Goal: Task Accomplishment & Management: Complete application form

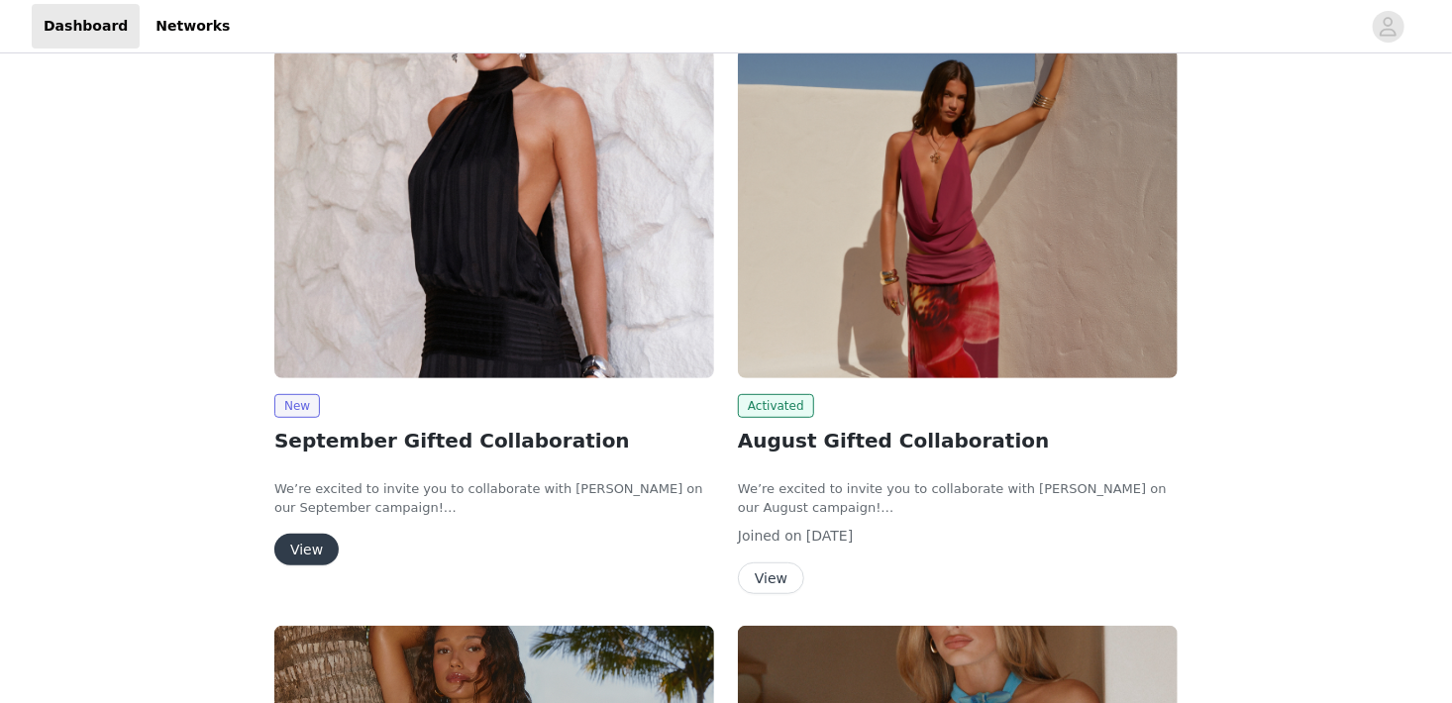
scroll to position [289, 0]
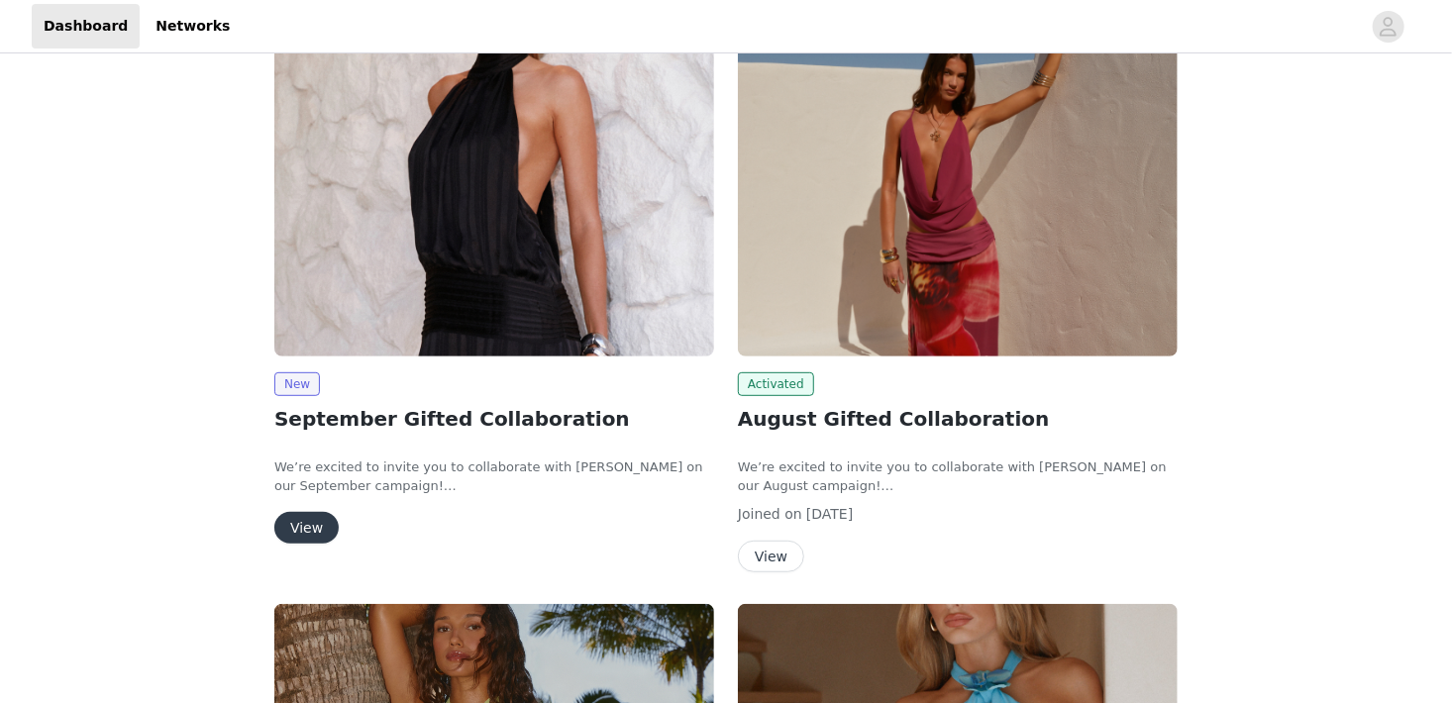
click at [310, 525] on button "View" at bounding box center [306, 528] width 64 height 32
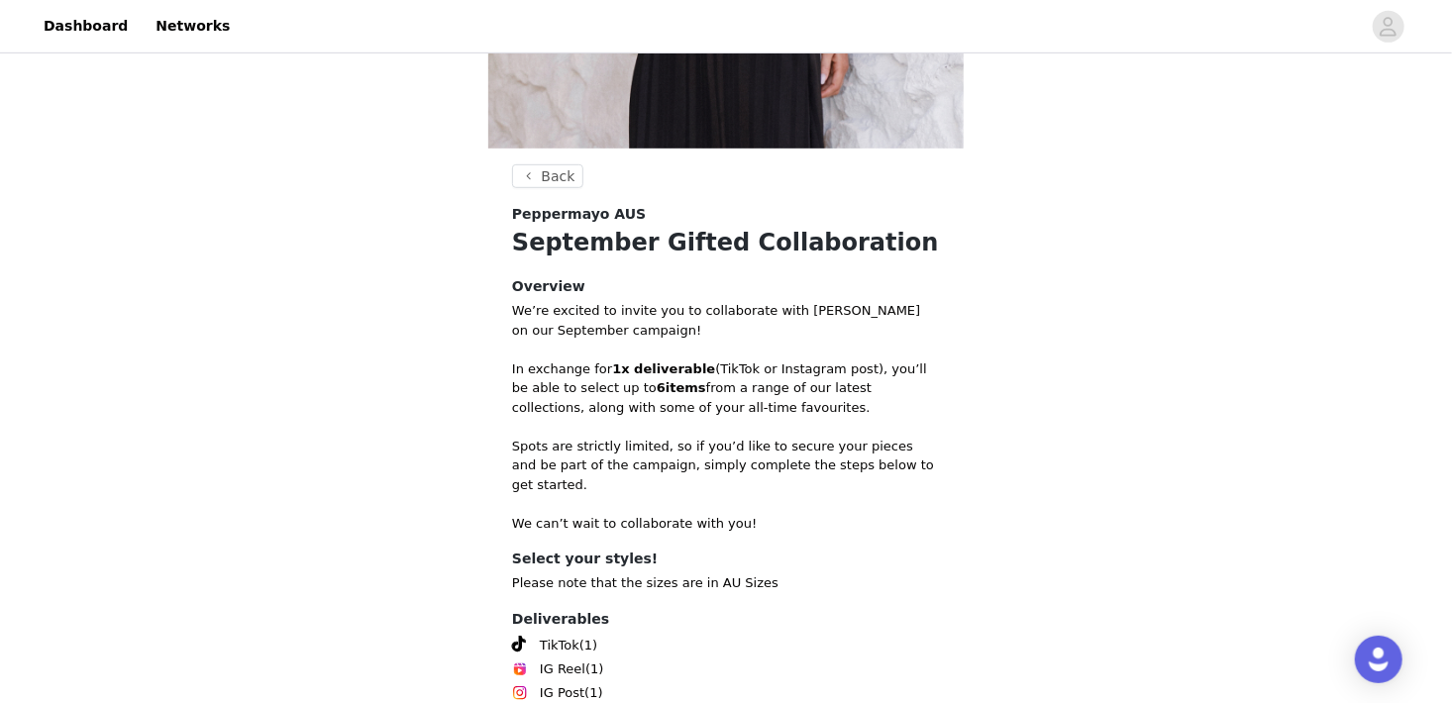
scroll to position [679, 0]
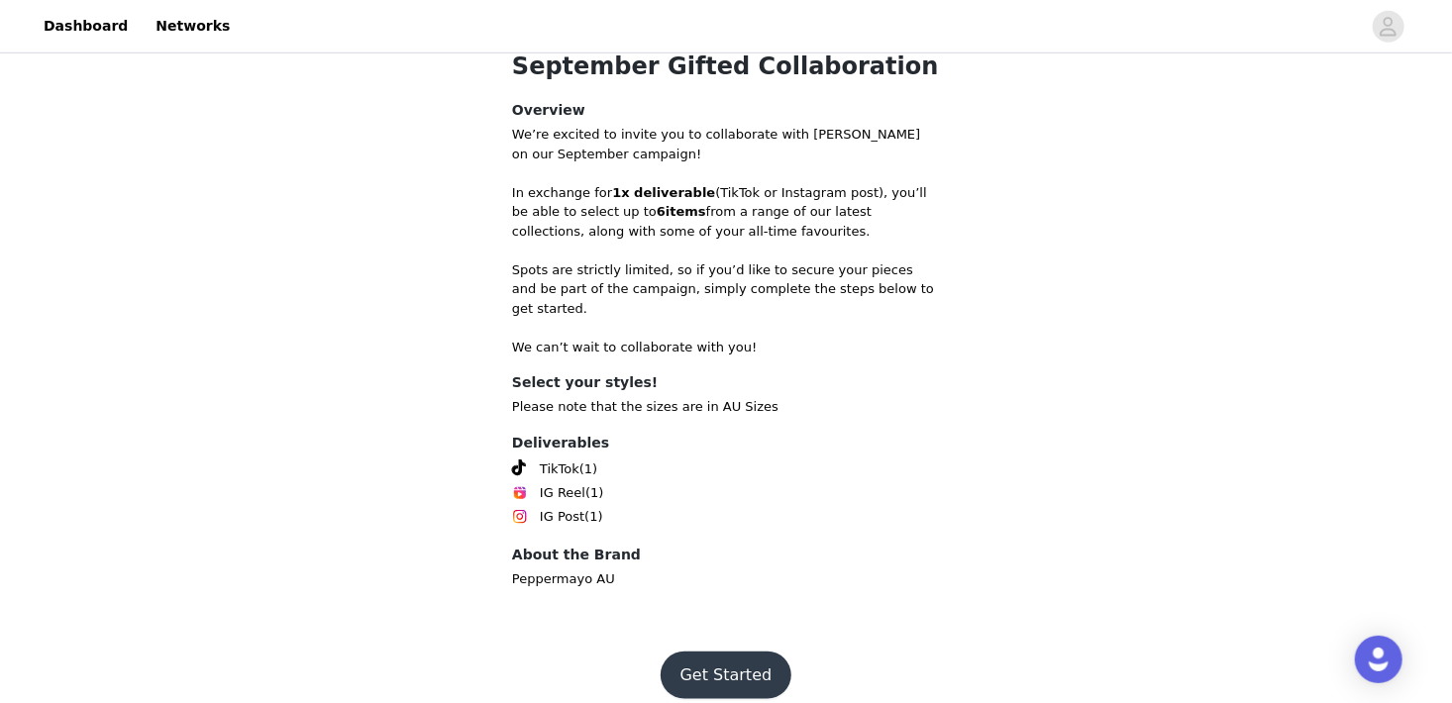
click at [699, 663] on button "Get Started" at bounding box center [726, 676] width 132 height 48
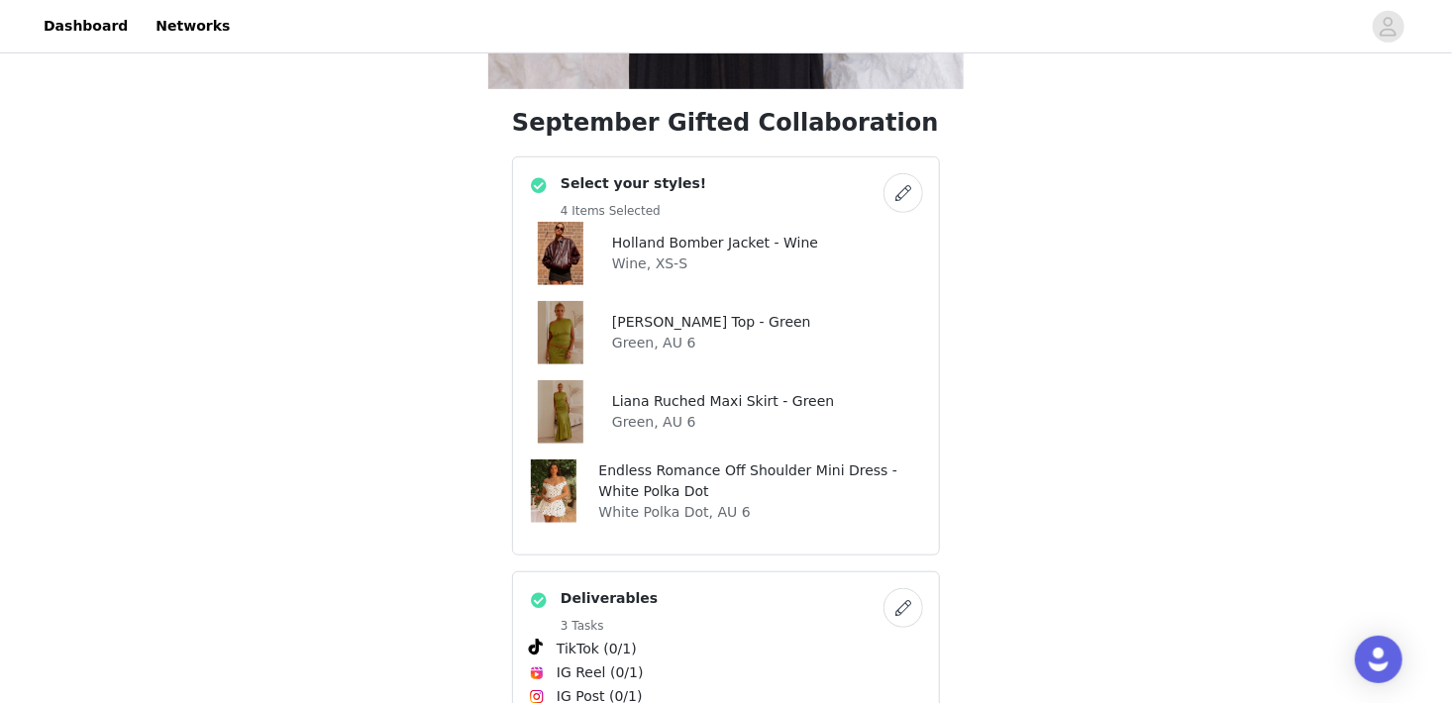
scroll to position [592, 0]
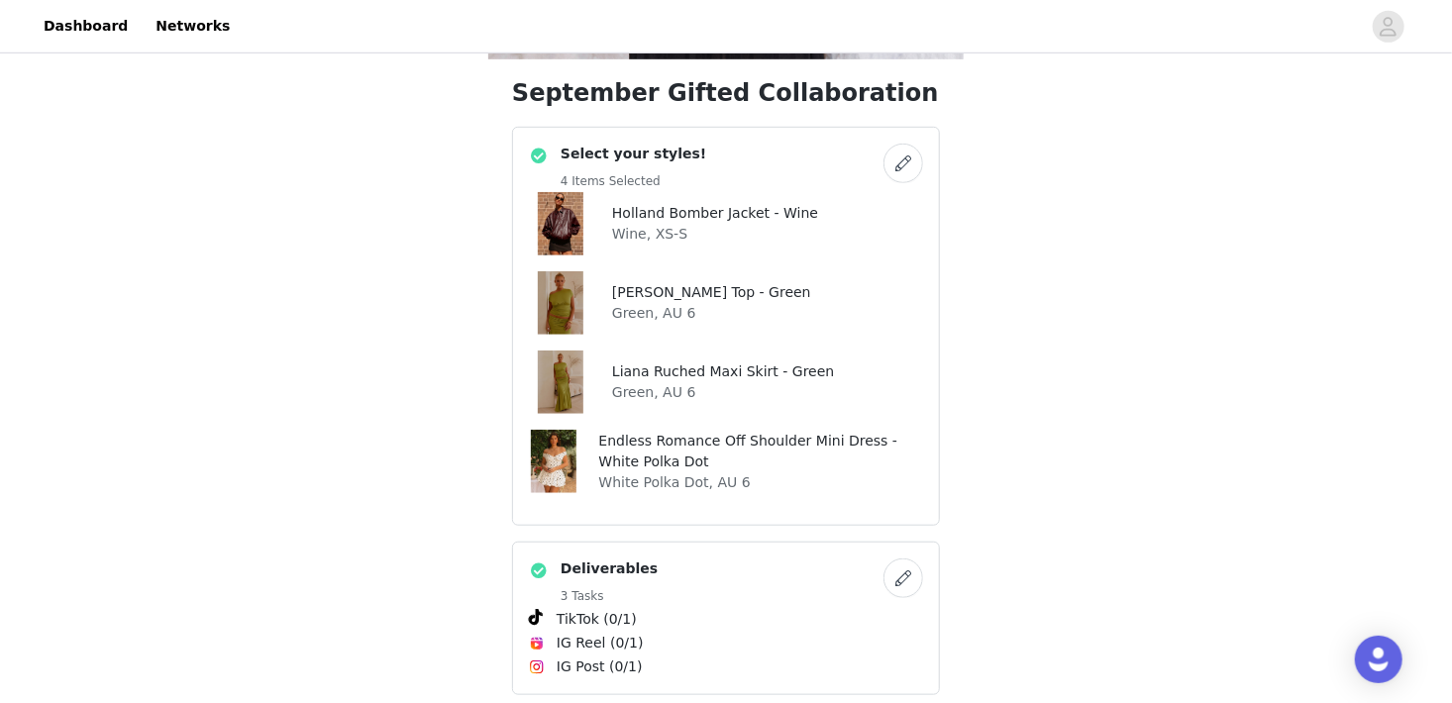
click at [589, 469] on div "Endless Romance Off Shoulder Mini Dress - White Polka Dot White Polka Dot, AU 6" at bounding box center [726, 461] width 394 height 63
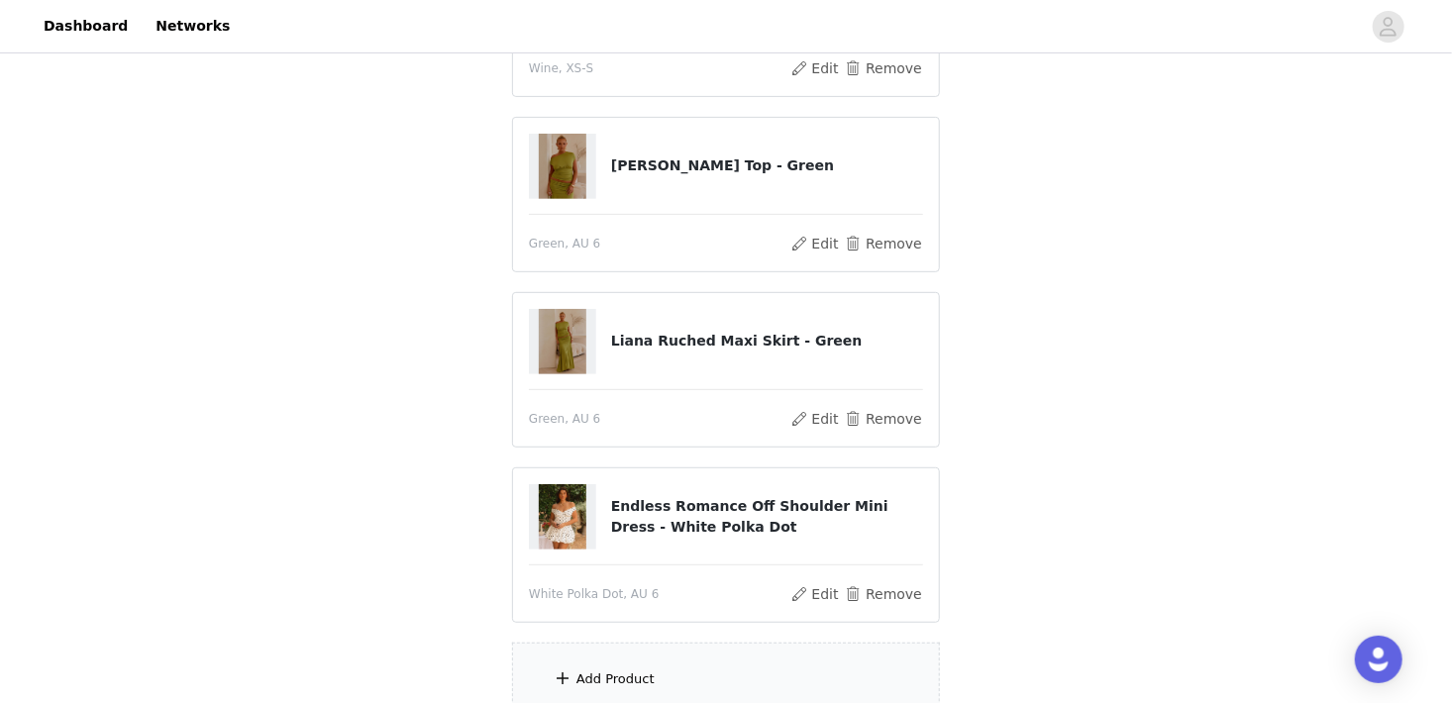
scroll to position [509, 0]
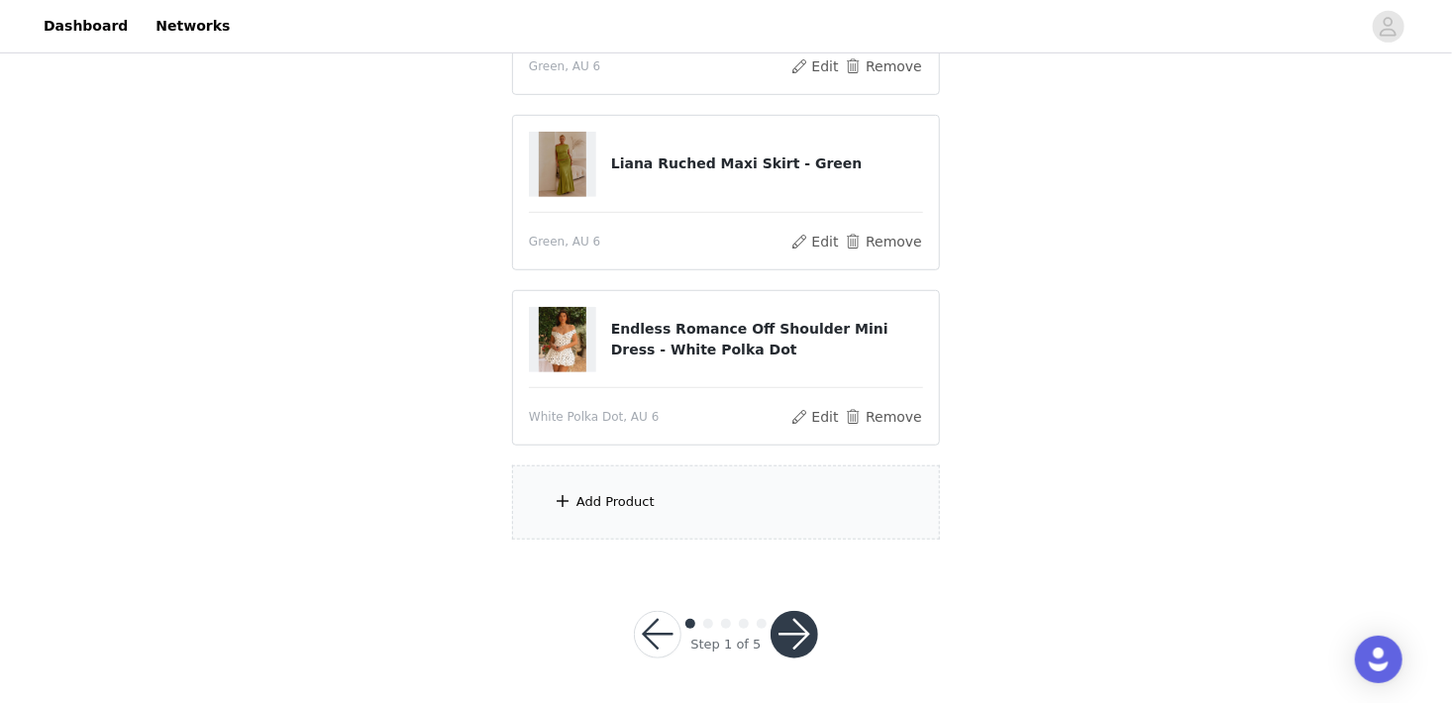
click at [794, 626] on button "button" at bounding box center [794, 635] width 48 height 48
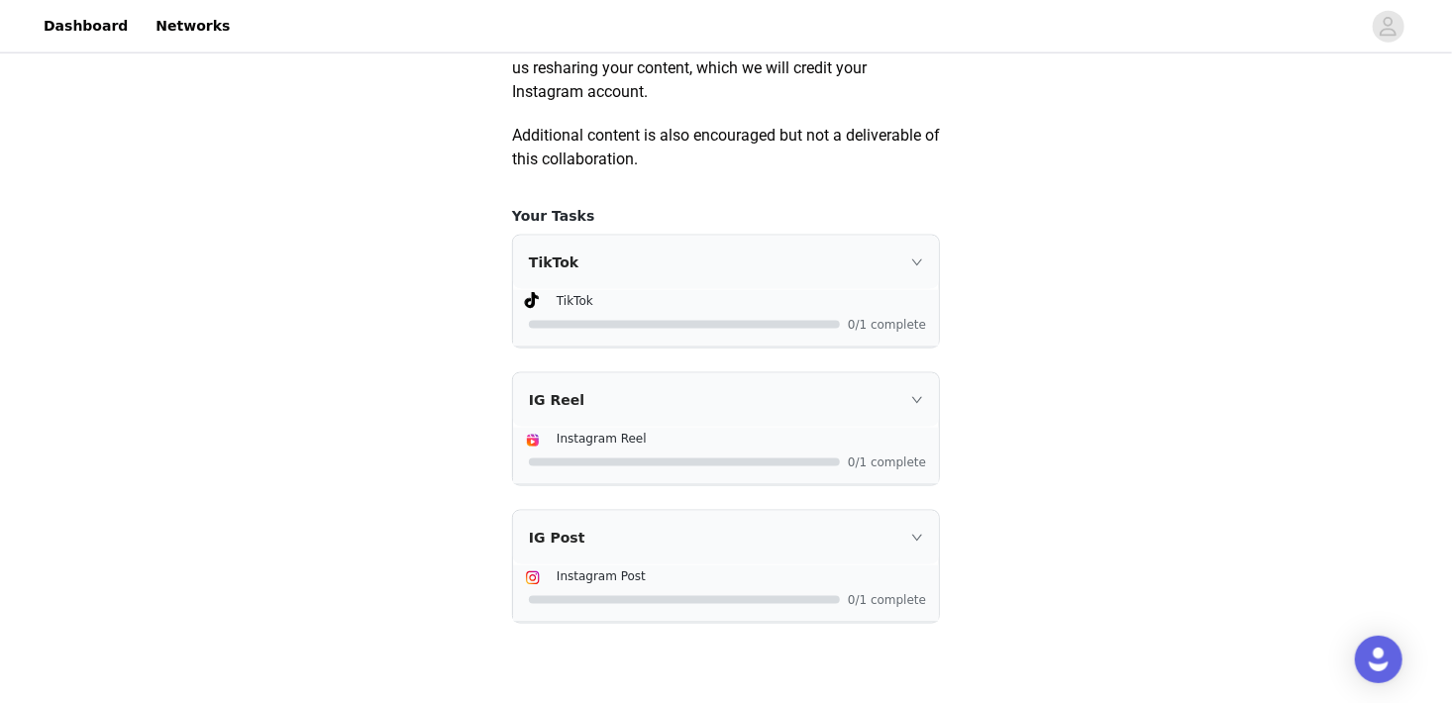
scroll to position [1275, 0]
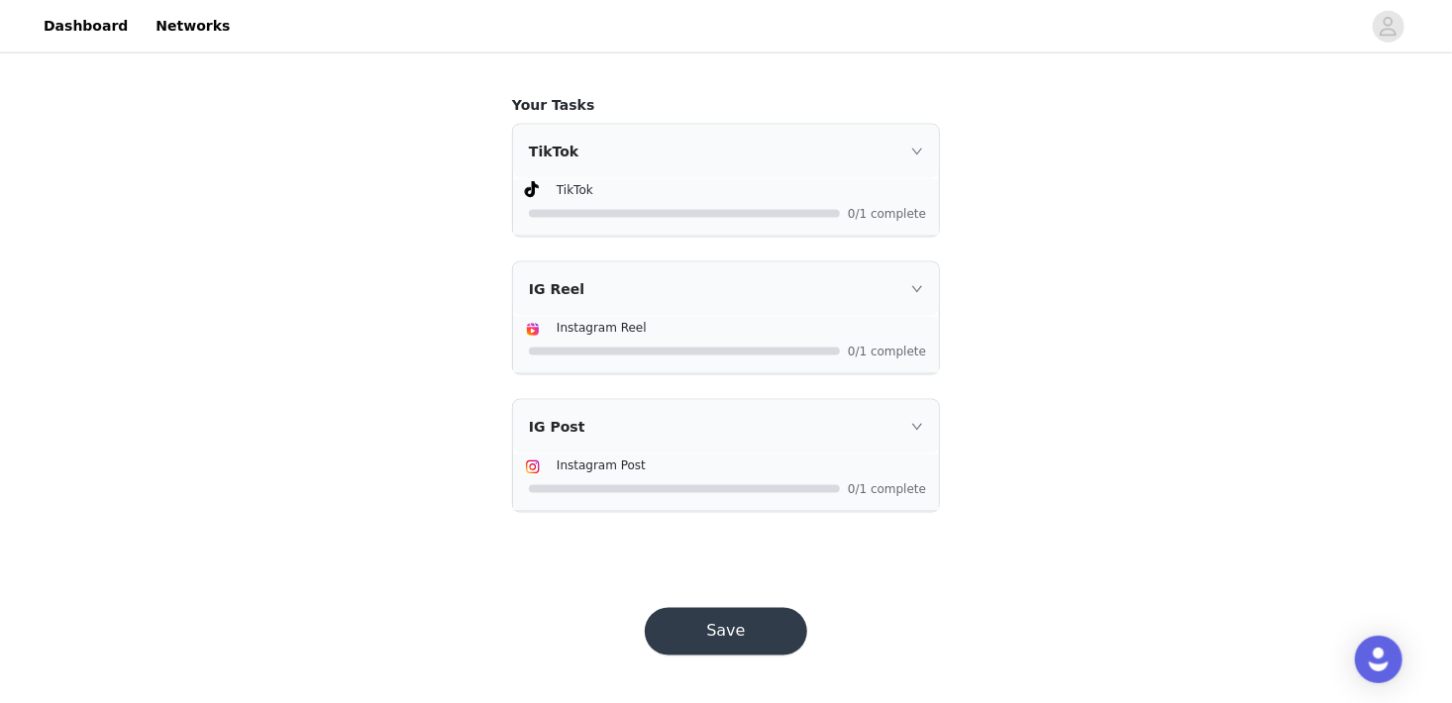
click at [764, 633] on button "Save" at bounding box center [726, 632] width 162 height 48
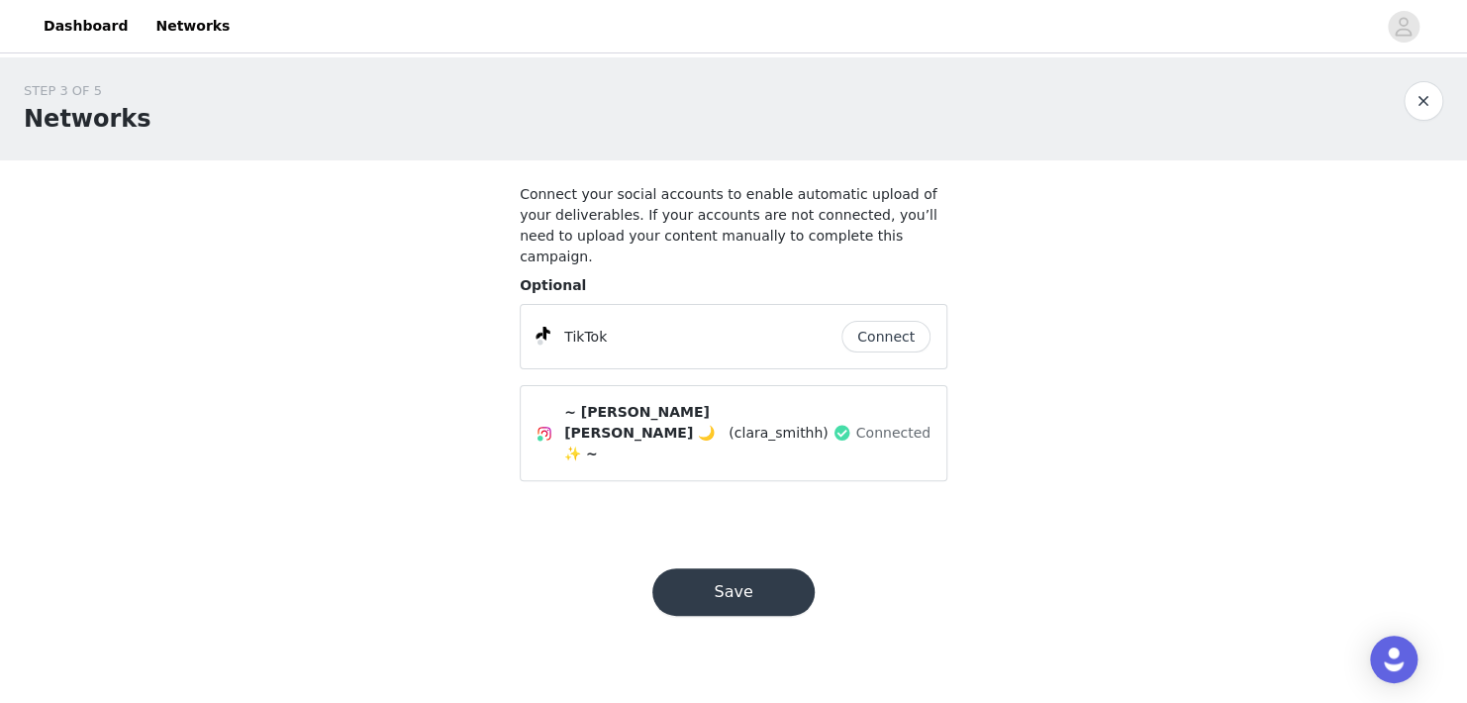
click at [765, 568] on button "Save" at bounding box center [734, 592] width 162 height 48
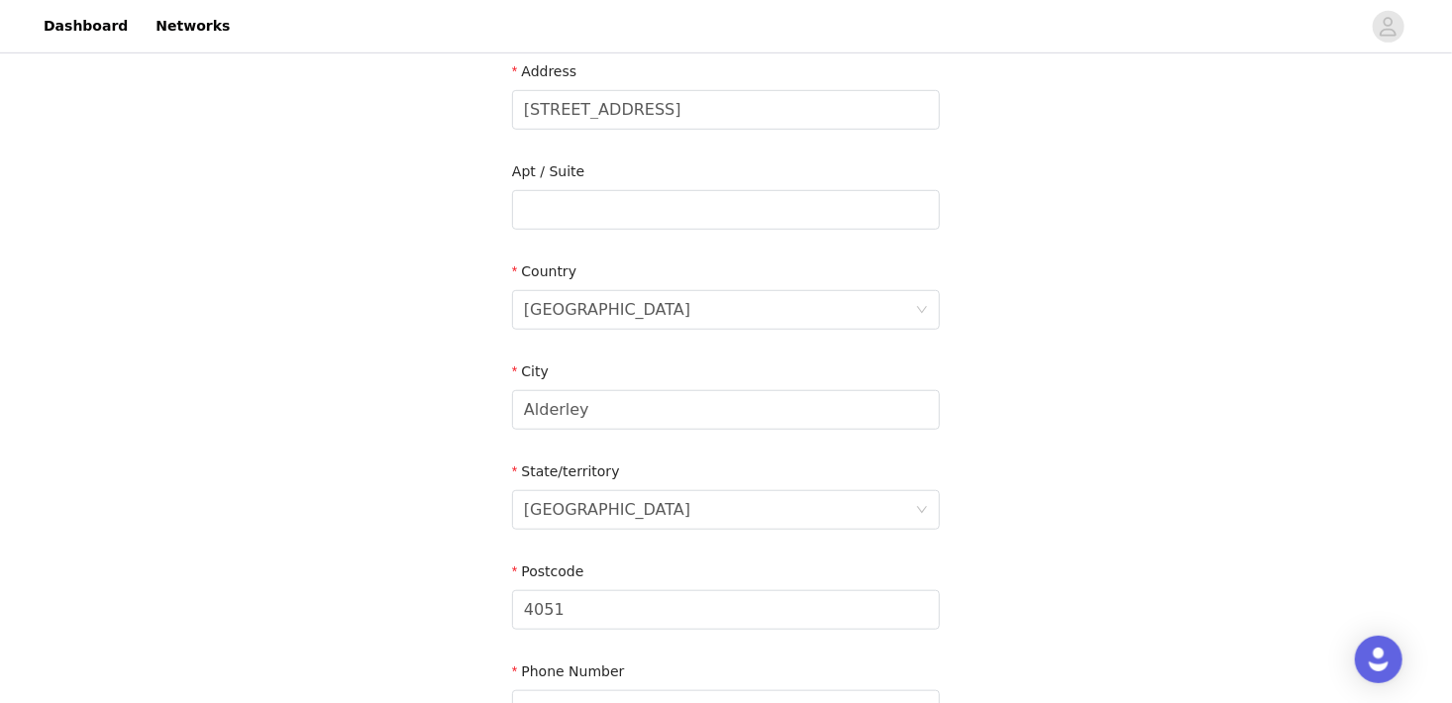
scroll to position [729, 0]
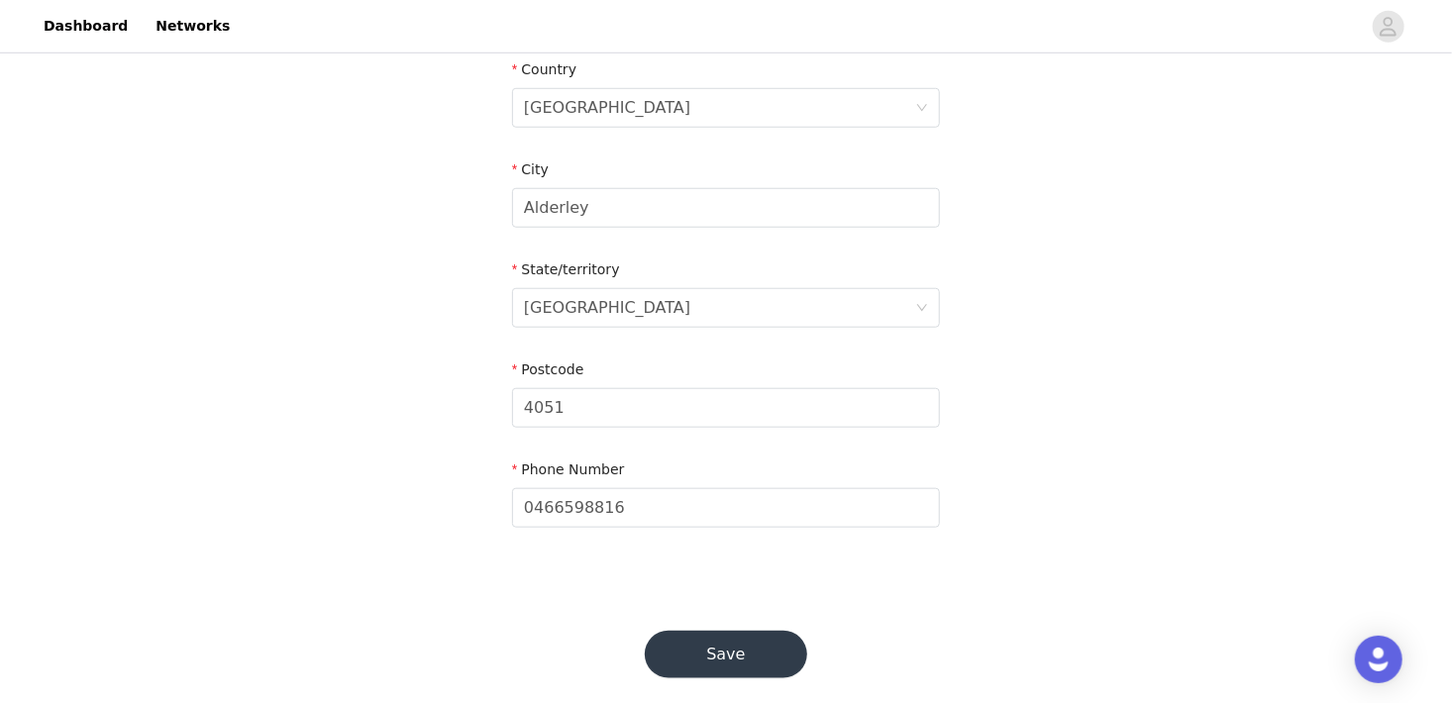
click at [705, 633] on button "Save" at bounding box center [726, 655] width 162 height 48
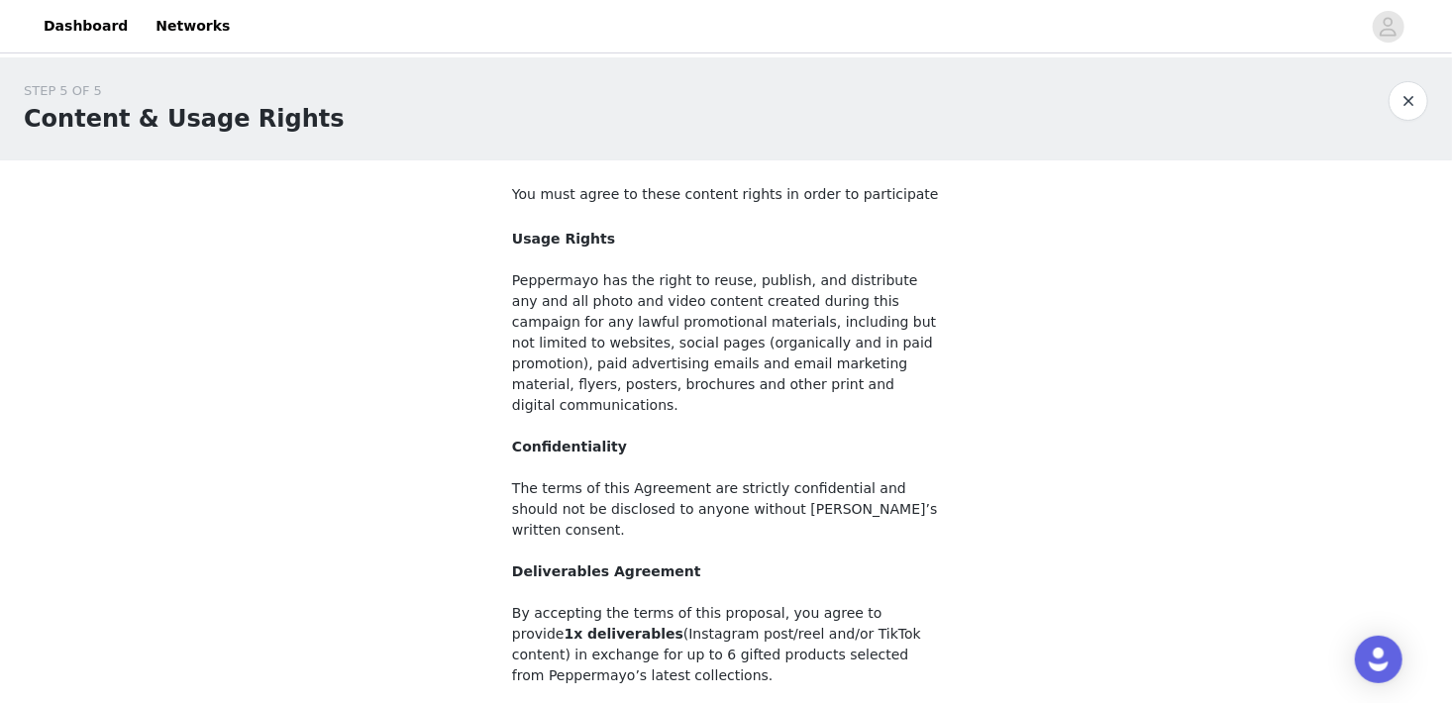
scroll to position [211, 0]
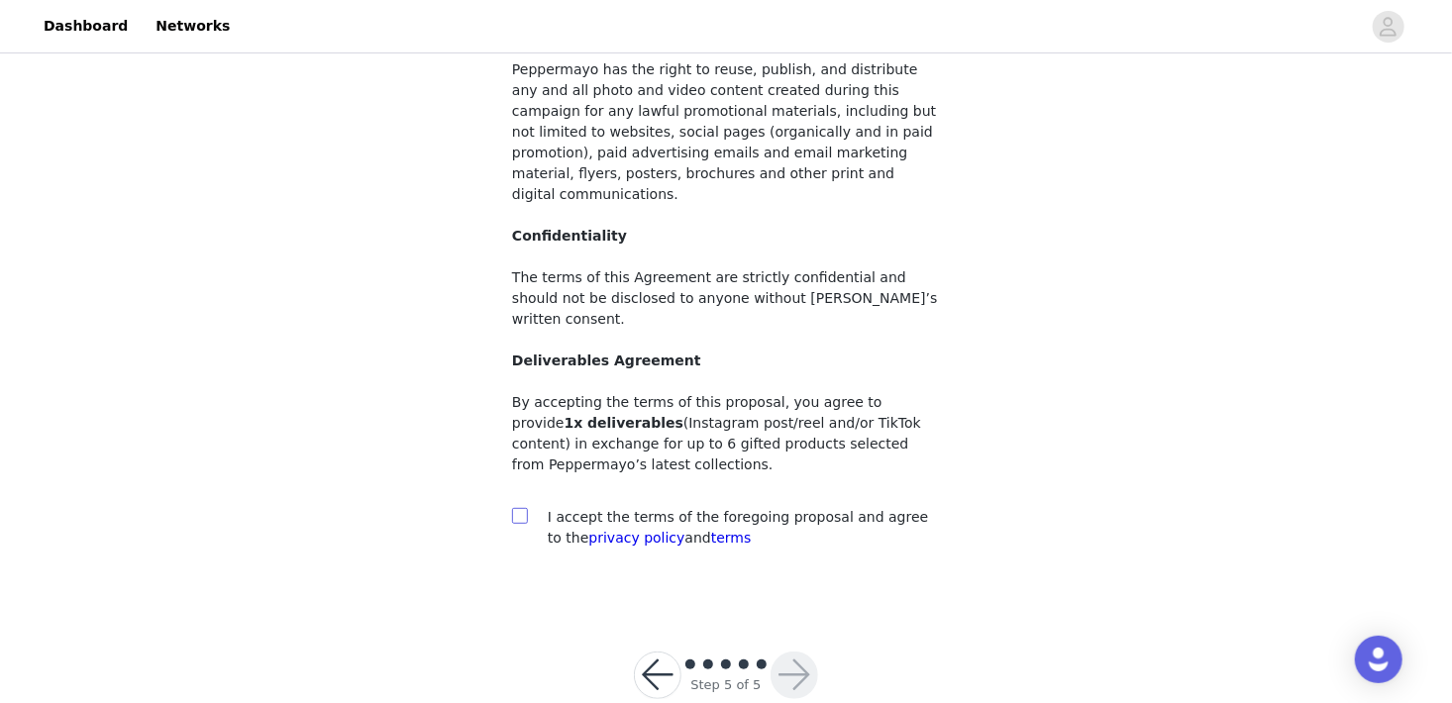
click at [520, 508] on input "checkbox" at bounding box center [519, 515] width 14 height 14
checkbox input "true"
click at [794, 652] on button "button" at bounding box center [794, 676] width 48 height 48
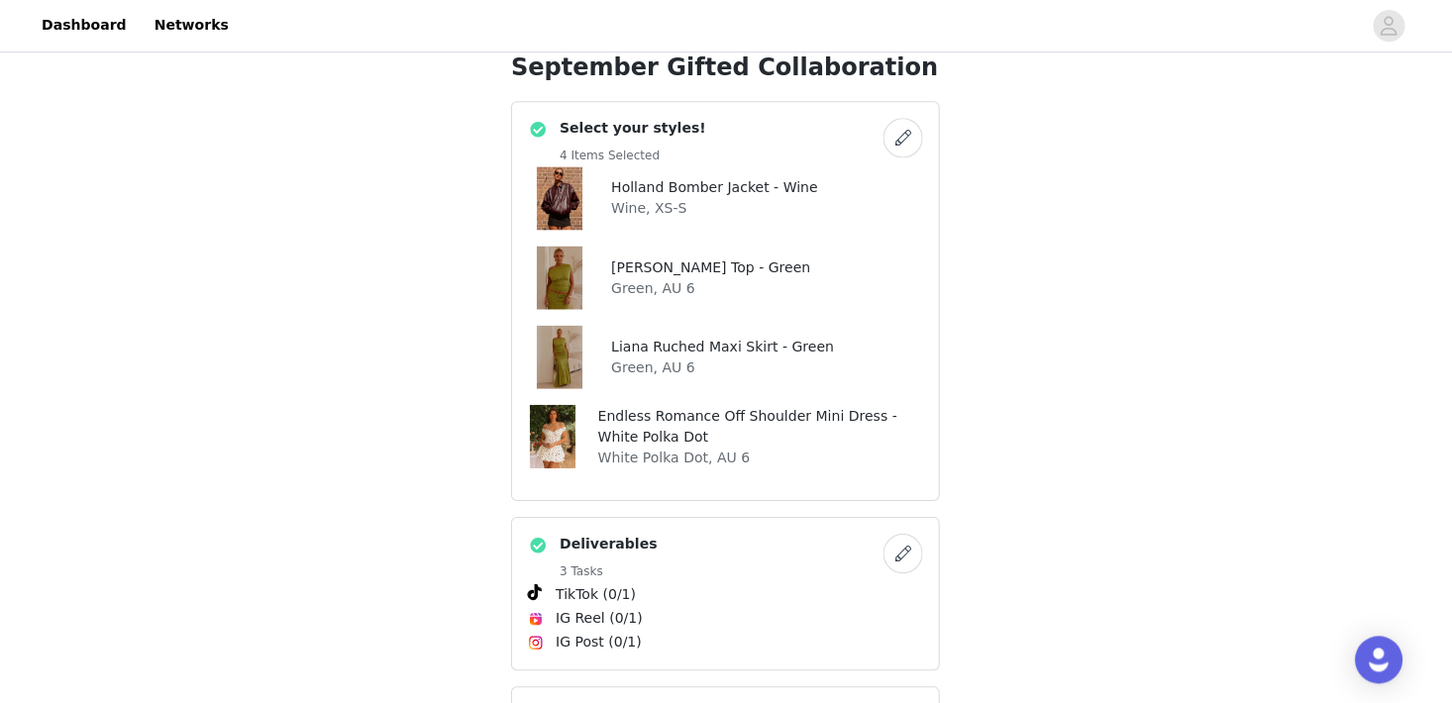
scroll to position [618, 0]
